Goal: Book appointment/travel/reservation

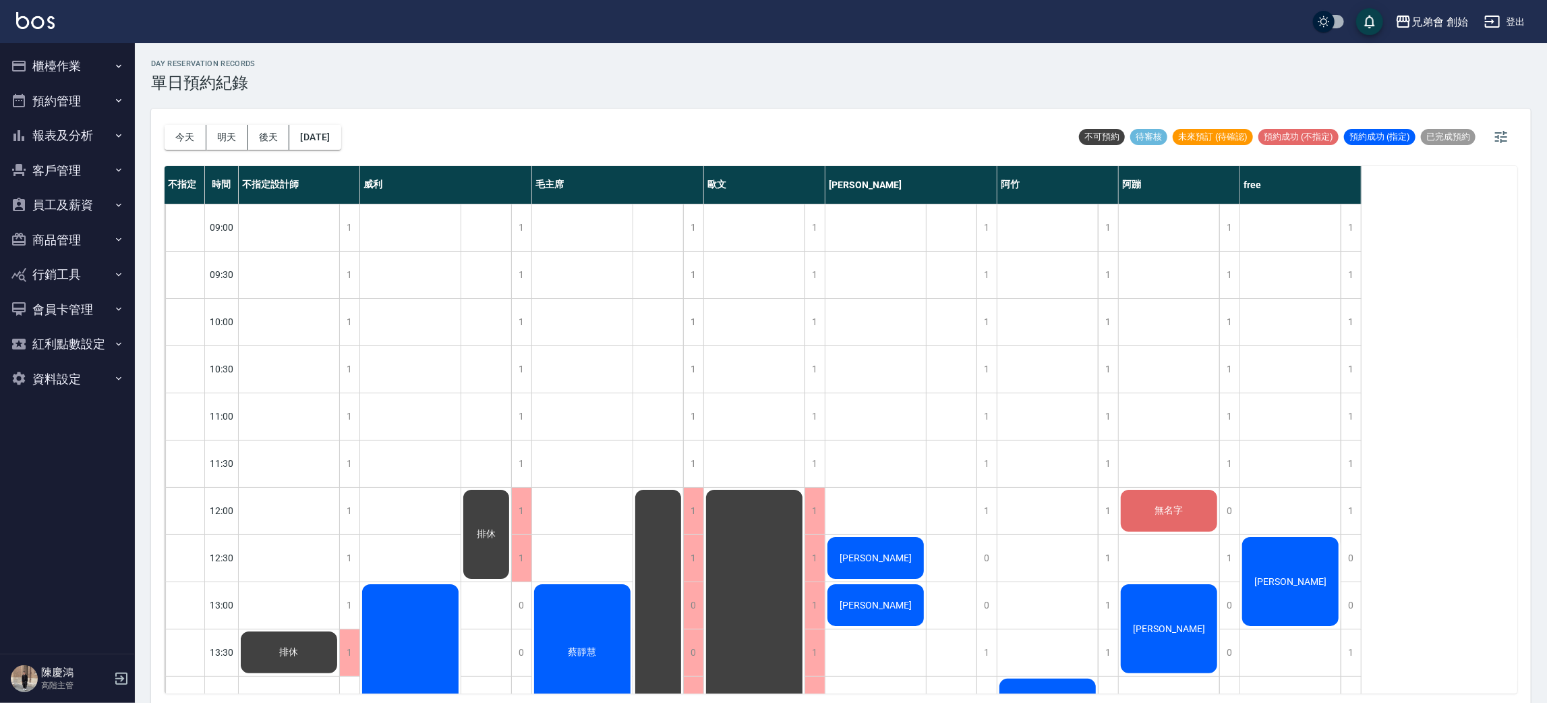
scroll to position [202, 0]
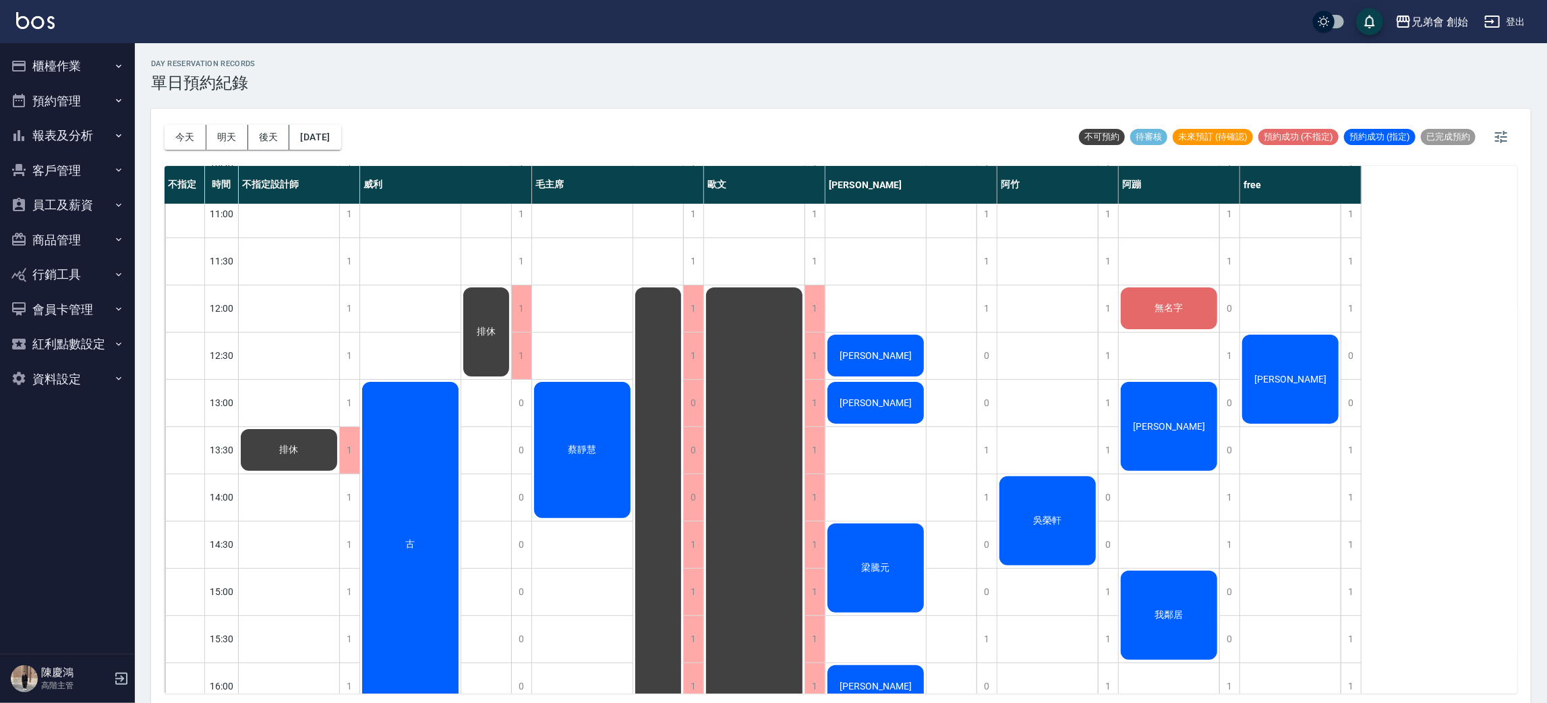
click at [339, 427] on div "[PERSON_NAME]" at bounding box center [289, 450] width 100 height 46
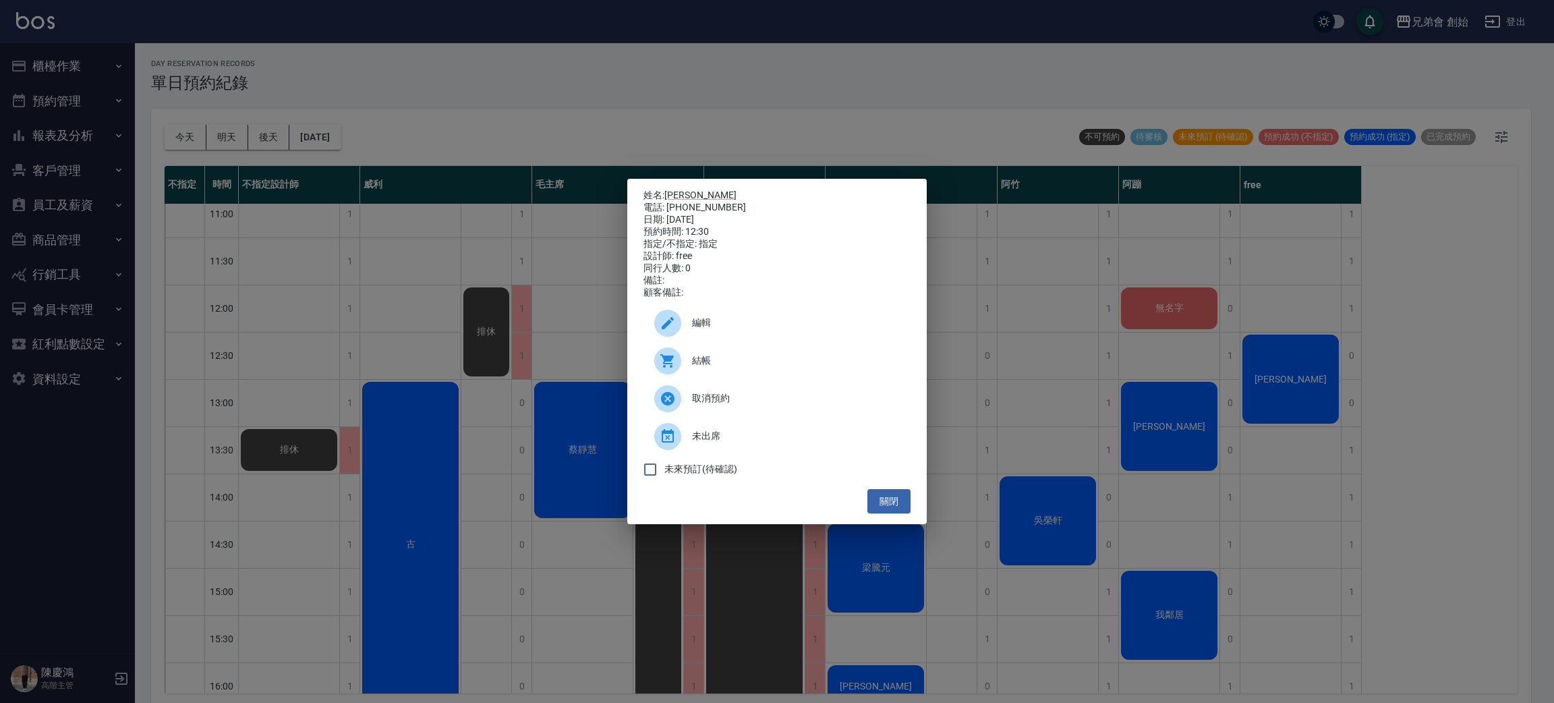
click at [738, 362] on span "結帳" at bounding box center [796, 360] width 208 height 14
click at [891, 514] on button "關閉" at bounding box center [888, 501] width 43 height 25
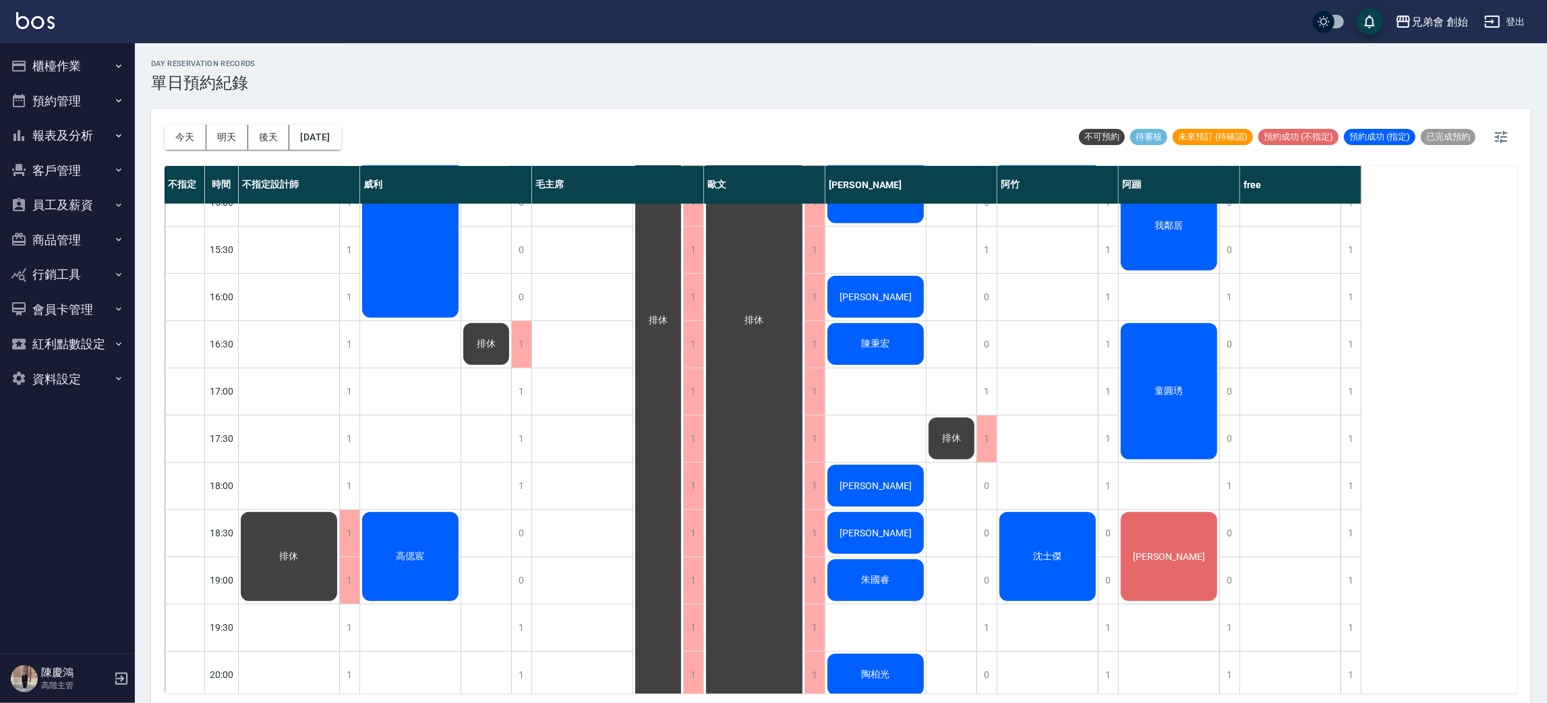
scroll to position [693, 0]
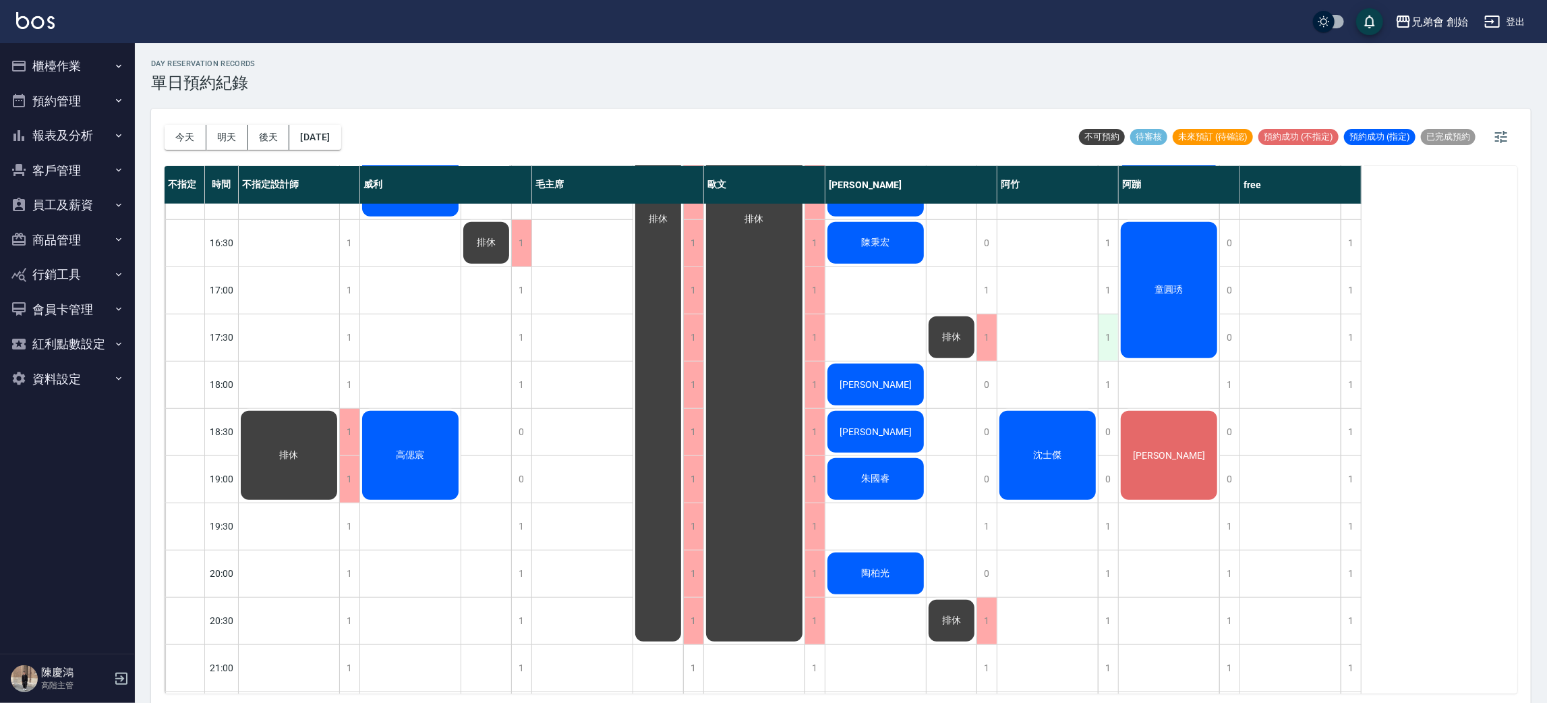
click at [1110, 341] on div "1" at bounding box center [1108, 337] width 20 height 47
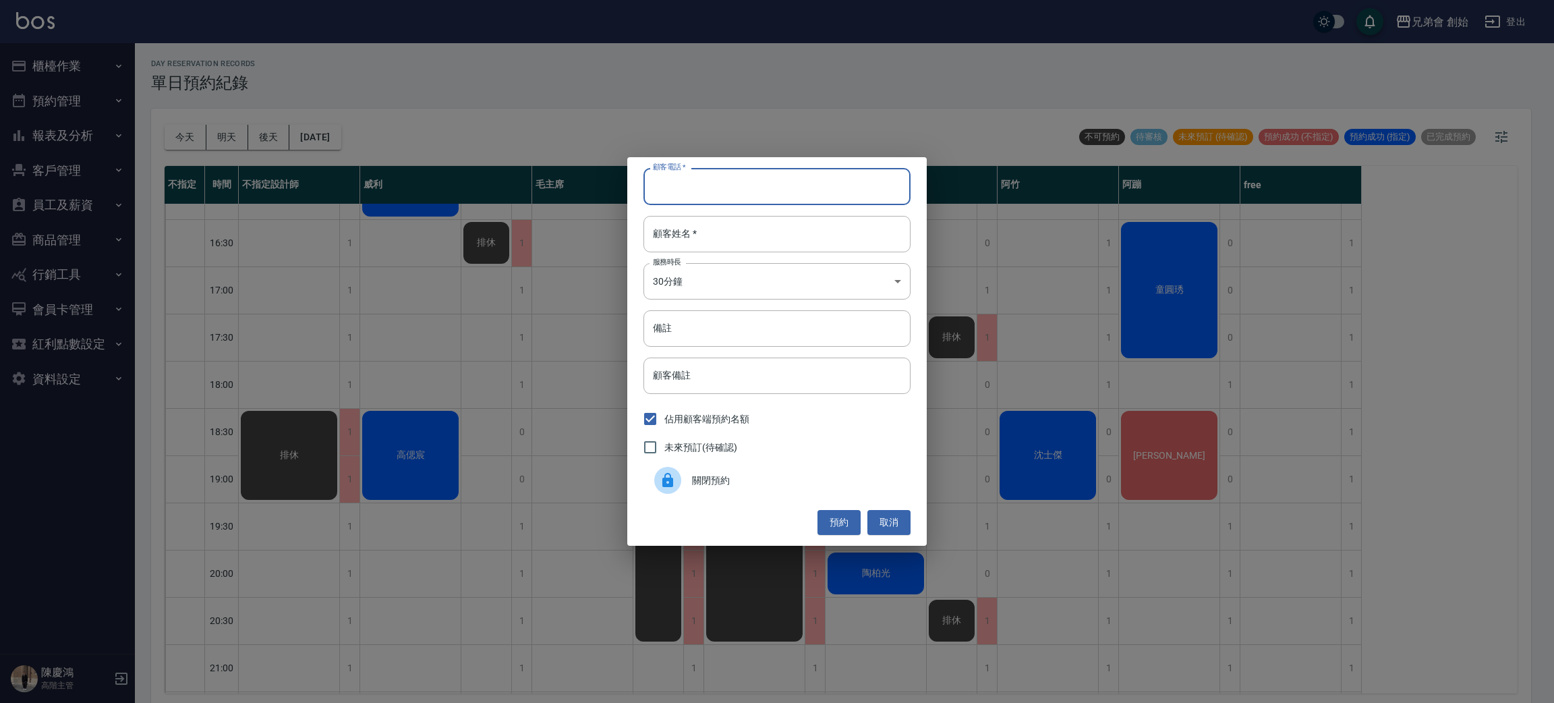
click at [730, 180] on input "顧客電話   *" at bounding box center [776, 186] width 267 height 36
type input "0927486266"
drag, startPoint x: 790, startPoint y: 230, endPoint x: 808, endPoint y: 221, distance: 19.9
click at [795, 225] on input "顧客姓名   *" at bounding box center [776, 234] width 267 height 36
type input "[PERSON_NAME]"
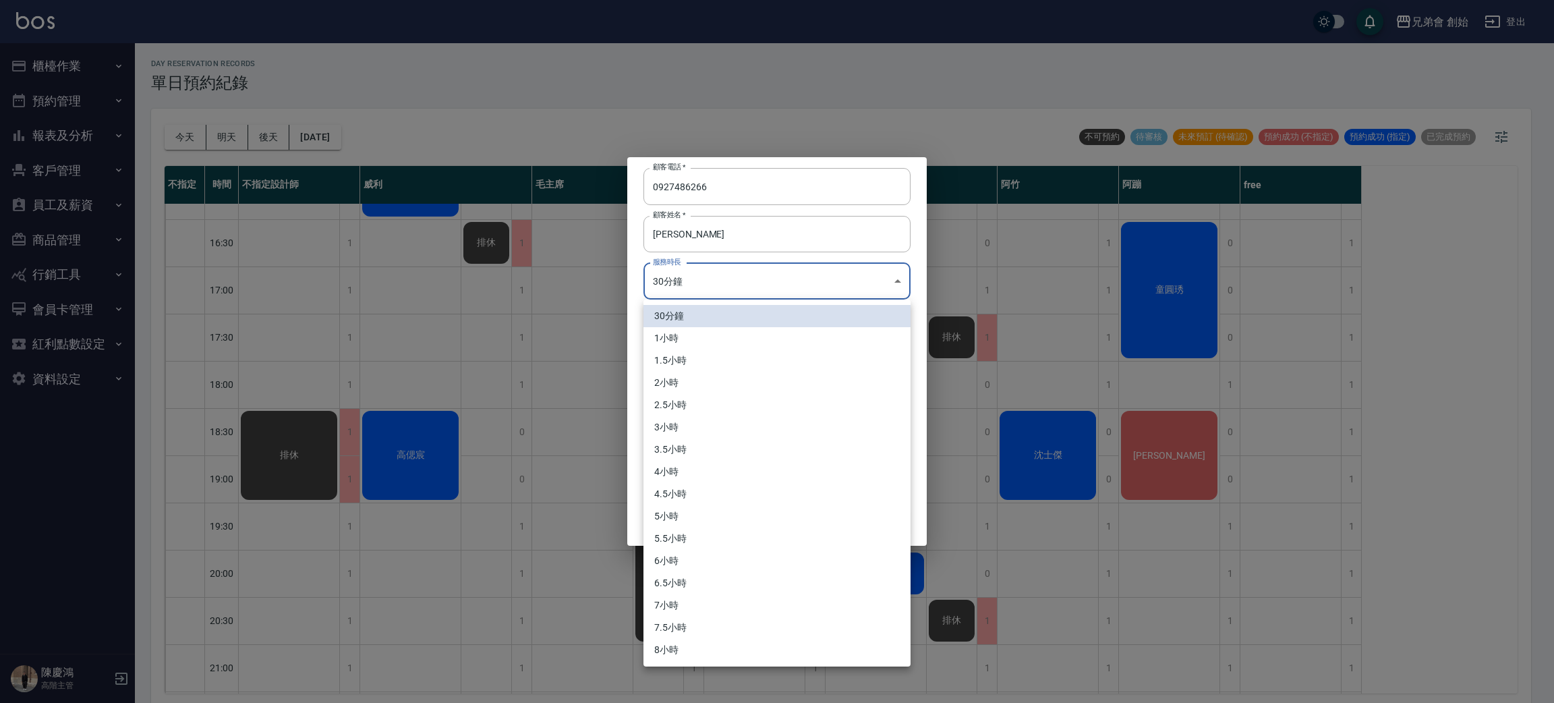
click at [821, 279] on body "兄弟會 創始 登出 櫃檯作業 打帳單 帳單列表 掛單列表 座位開單 營業儀表板 現金收支登錄 高階收支登錄 材料自購登錄 每日結帳 排班表 現場電腦打卡 掃碼…" at bounding box center [777, 353] width 1554 height 707
drag, startPoint x: 747, startPoint y: 332, endPoint x: 767, endPoint y: 355, distance: 30.1
click at [748, 332] on li "1小時" at bounding box center [776, 338] width 267 height 22
type input "2"
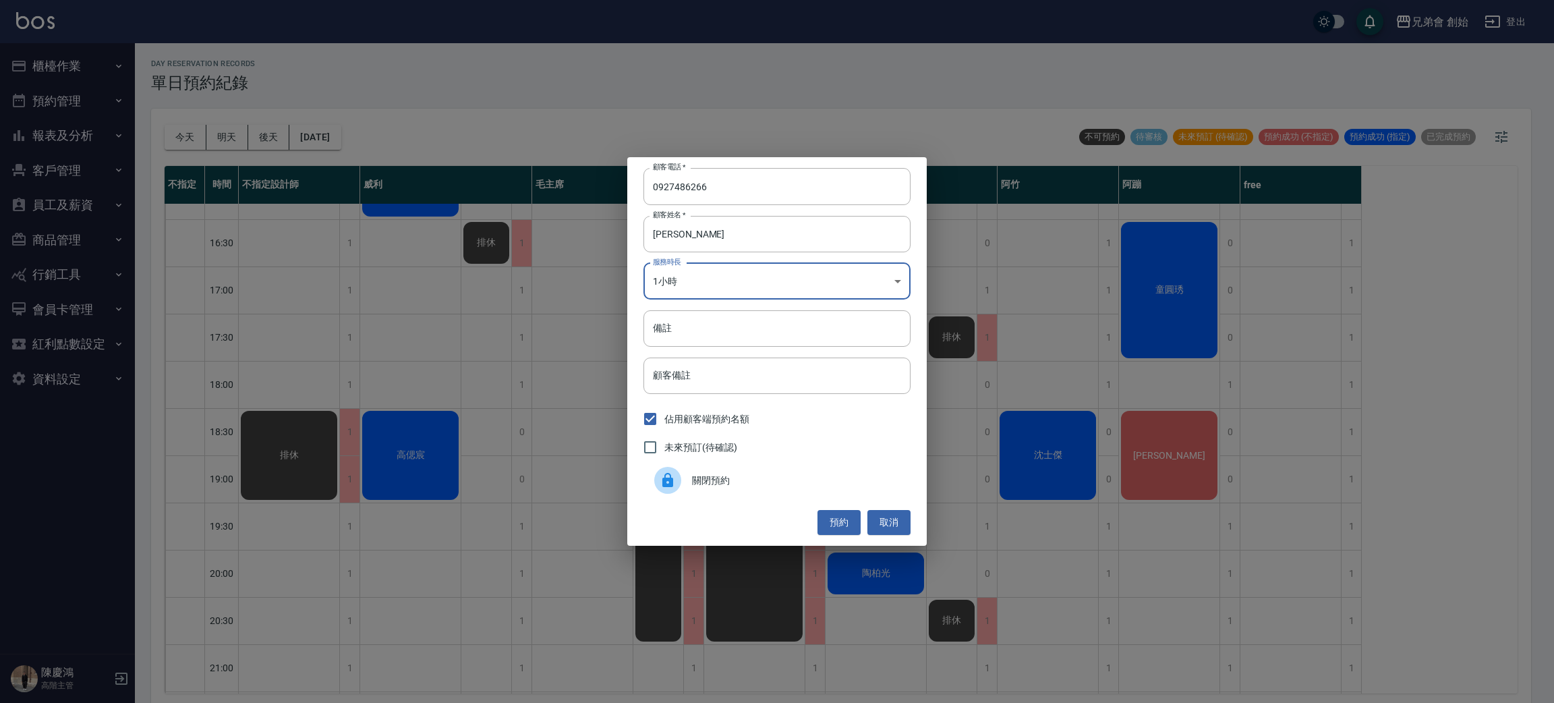
click at [832, 517] on button "預約" at bounding box center [838, 522] width 43 height 25
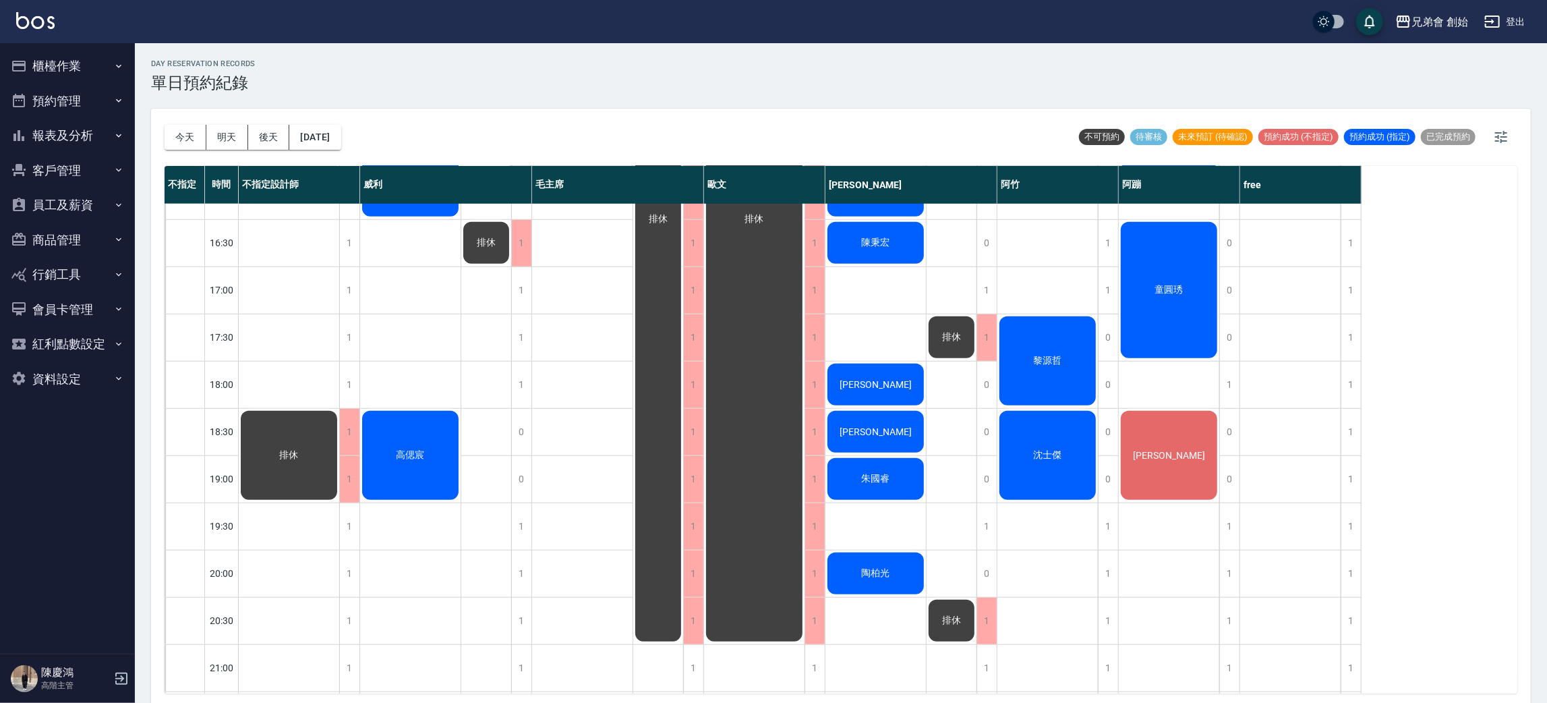
click at [1335, 455] on div "[PERSON_NAME]" at bounding box center [1290, 195] width 101 height 1369
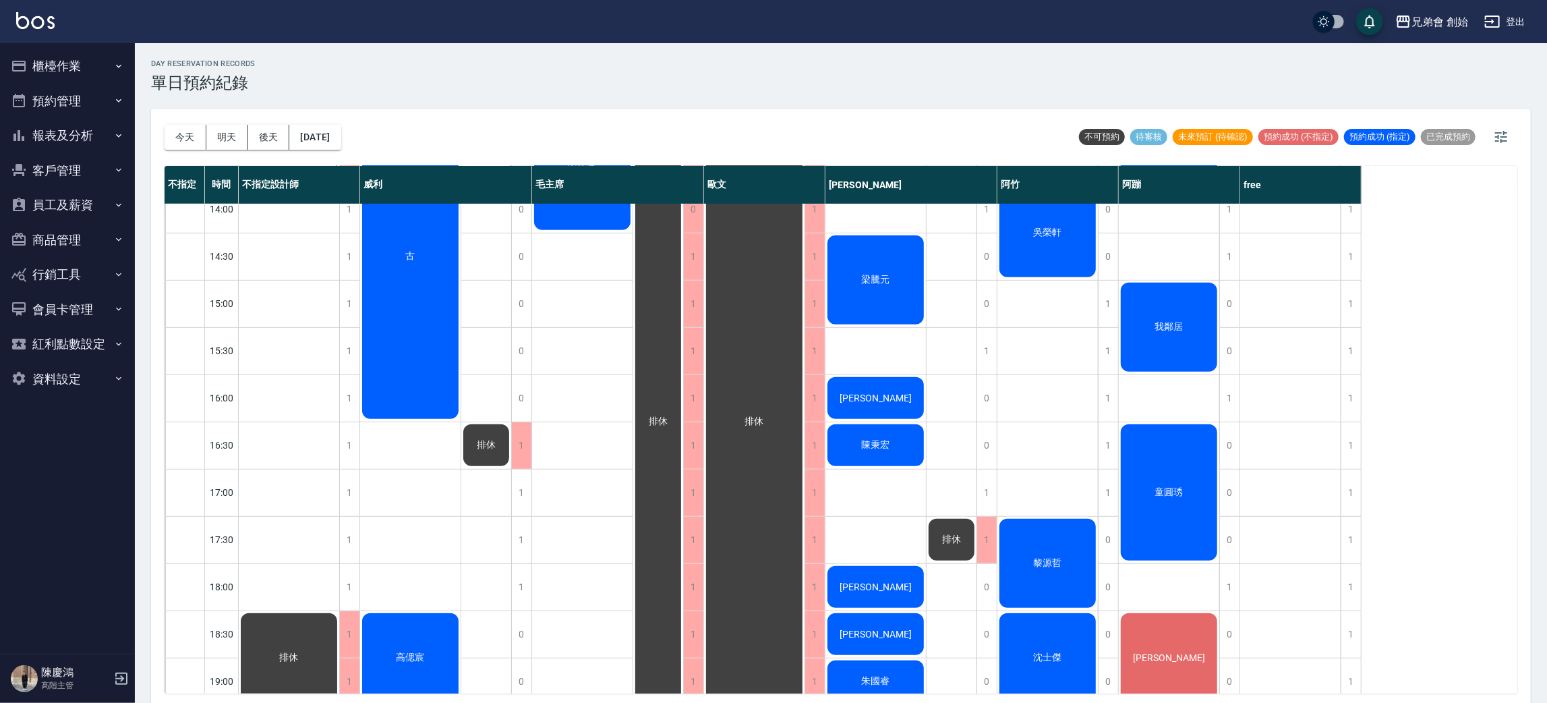
scroll to position [591, 0]
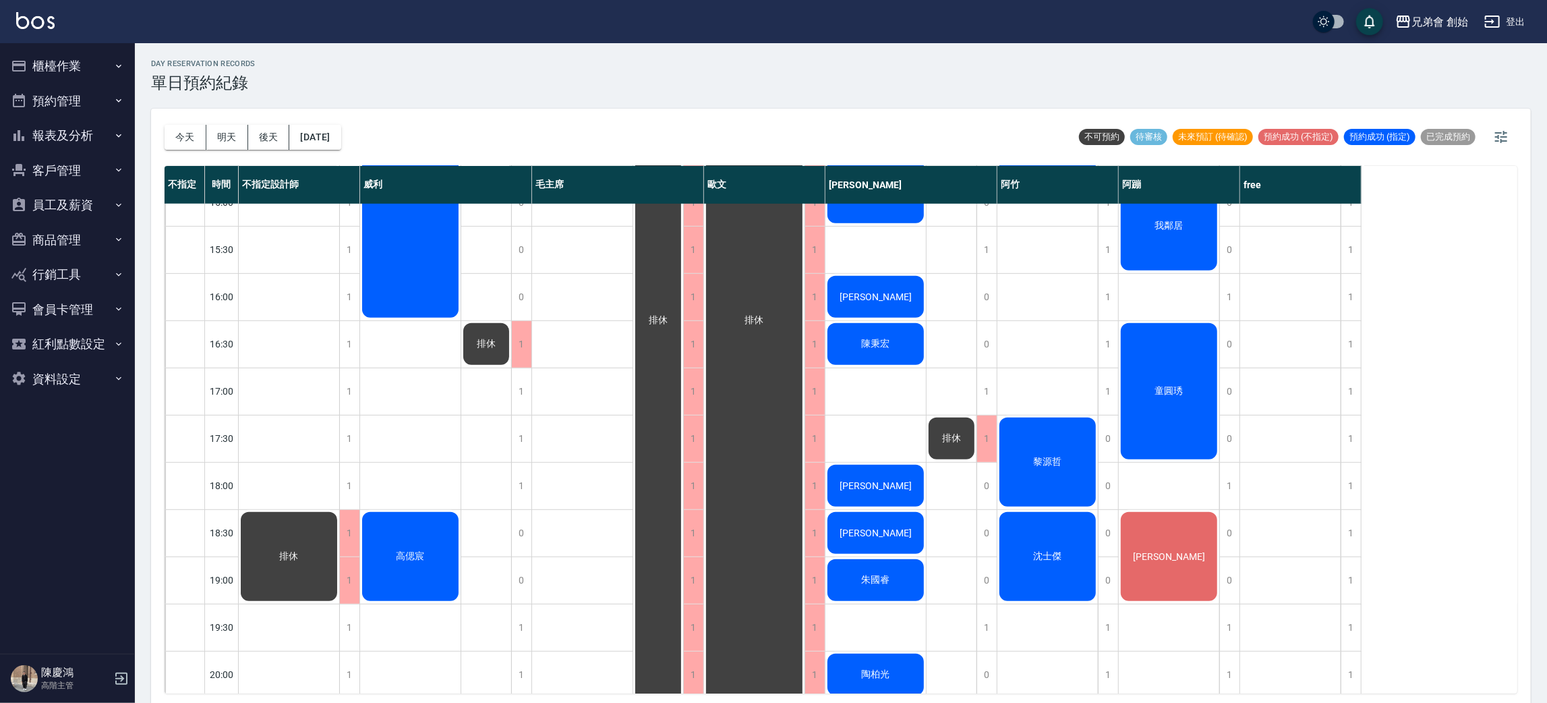
click at [339, 84] on div "童圓琇" at bounding box center [289, 61] width 100 height 46
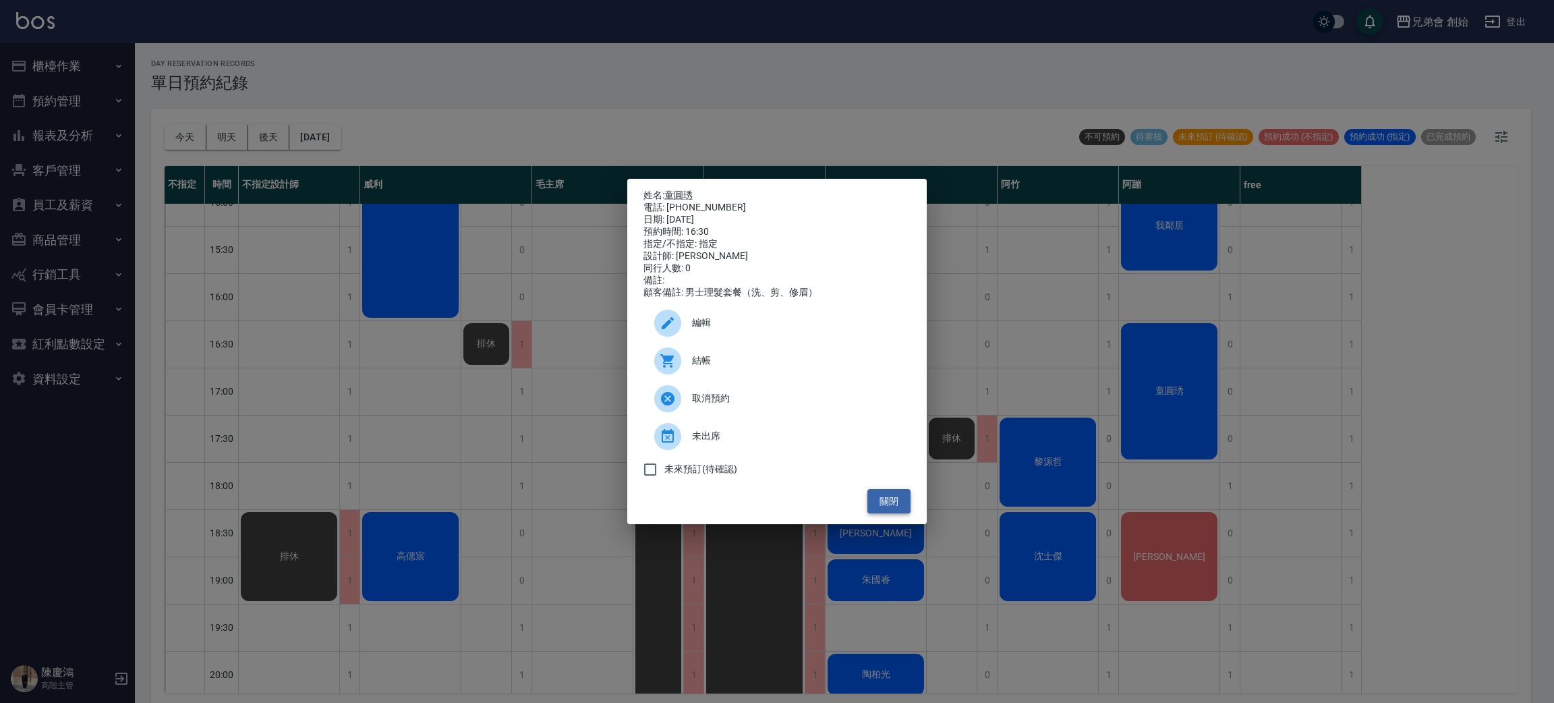
click at [879, 509] on button "關閉" at bounding box center [888, 501] width 43 height 25
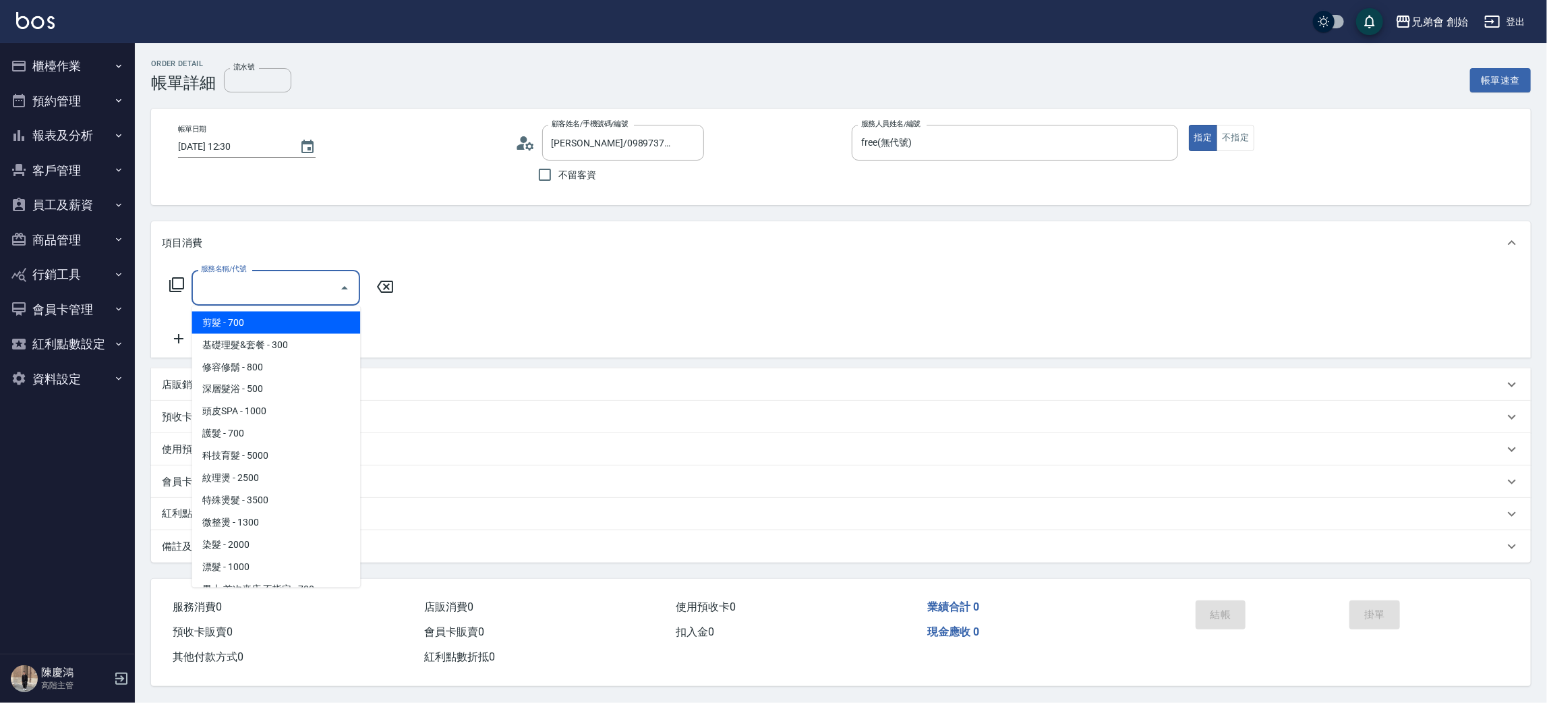
click at [254, 323] on span "剪髮 - 700" at bounding box center [276, 323] width 169 height 22
type input "剪髮(A01)"
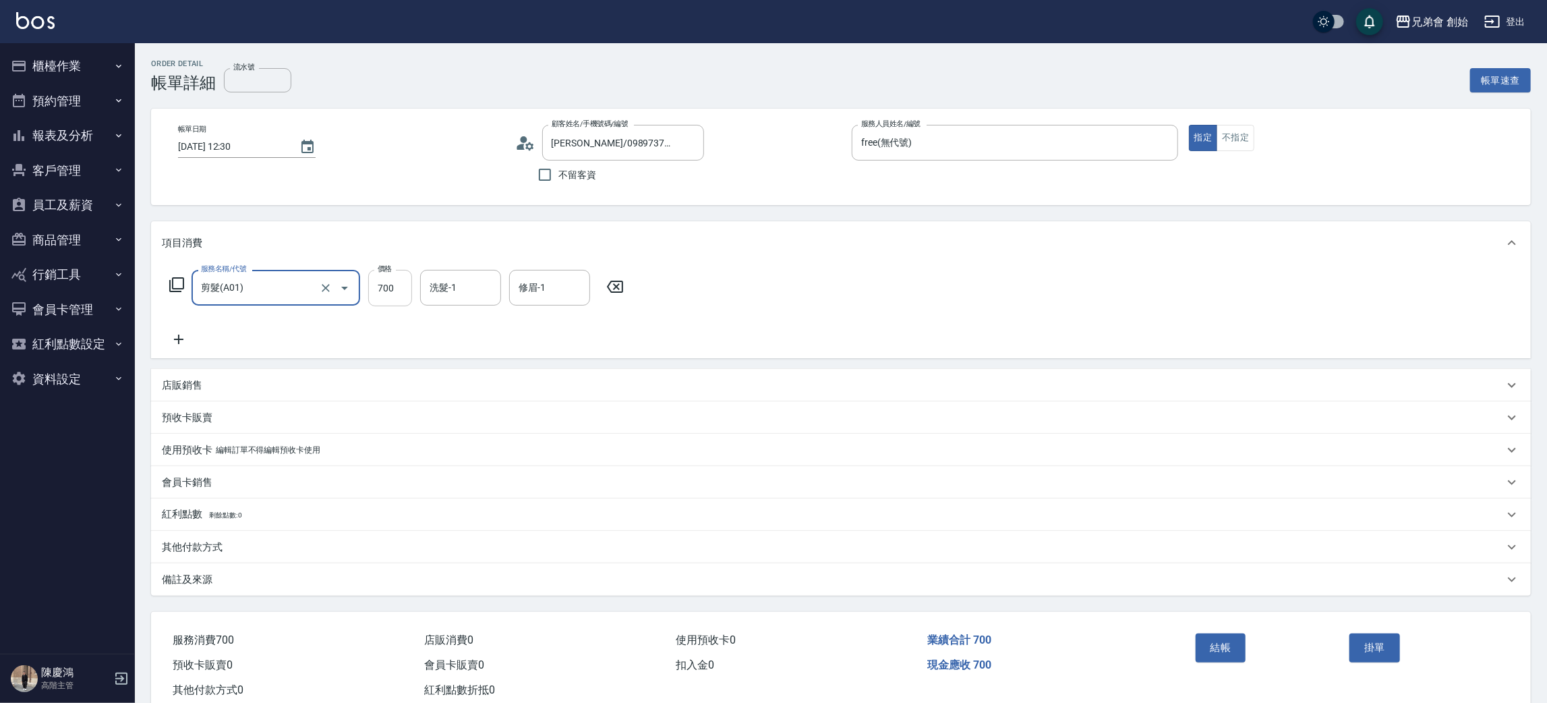
click at [387, 291] on input "700" at bounding box center [390, 288] width 44 height 36
type input "300"
click at [1228, 643] on button "結帳" at bounding box center [1221, 647] width 51 height 28
